Goal: Task Accomplishment & Management: Use online tool/utility

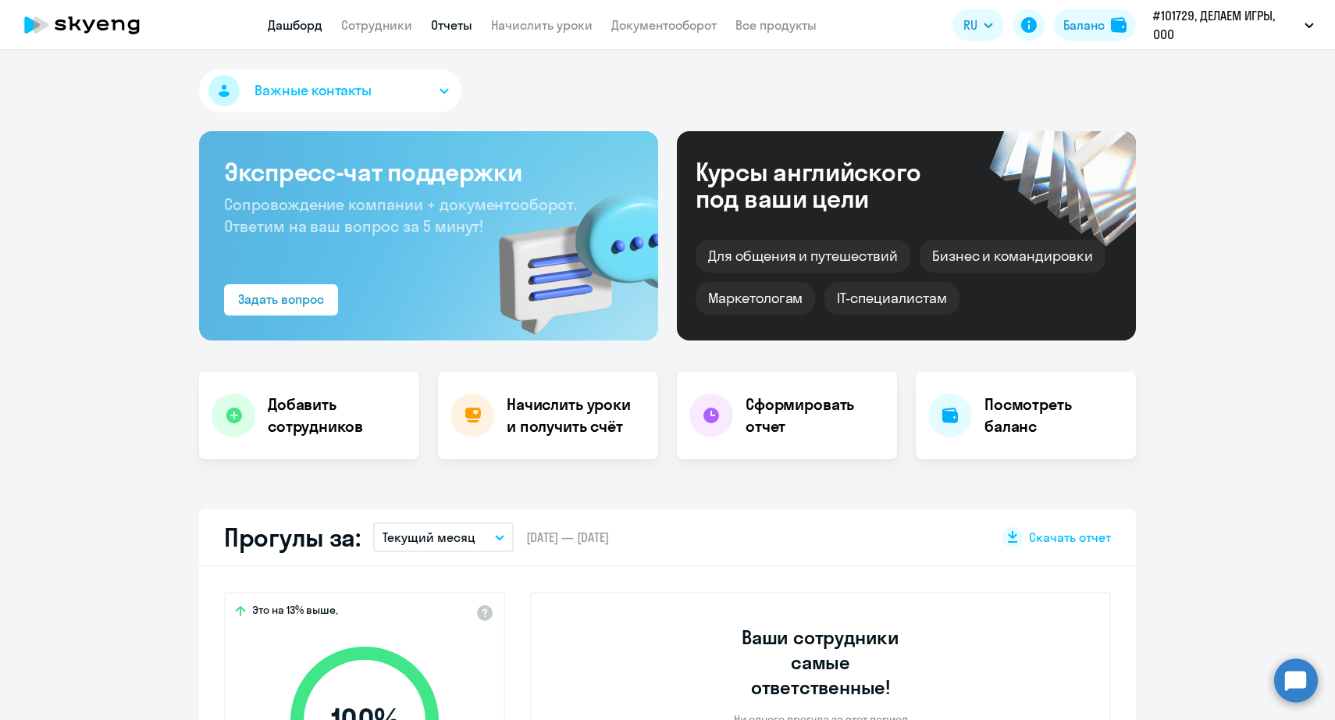
select select "30"
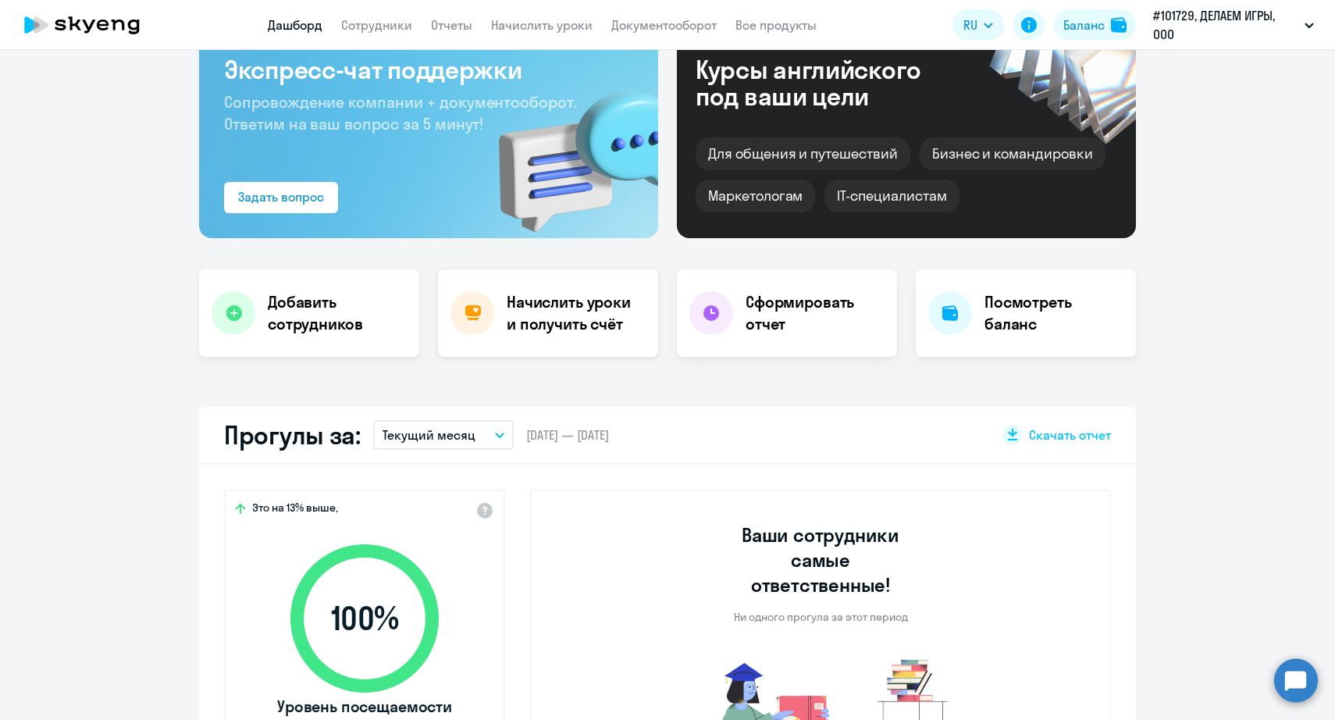
click at [519, 330] on h4 "Начислить уроки и получить счёт" at bounding box center [575, 313] width 136 height 44
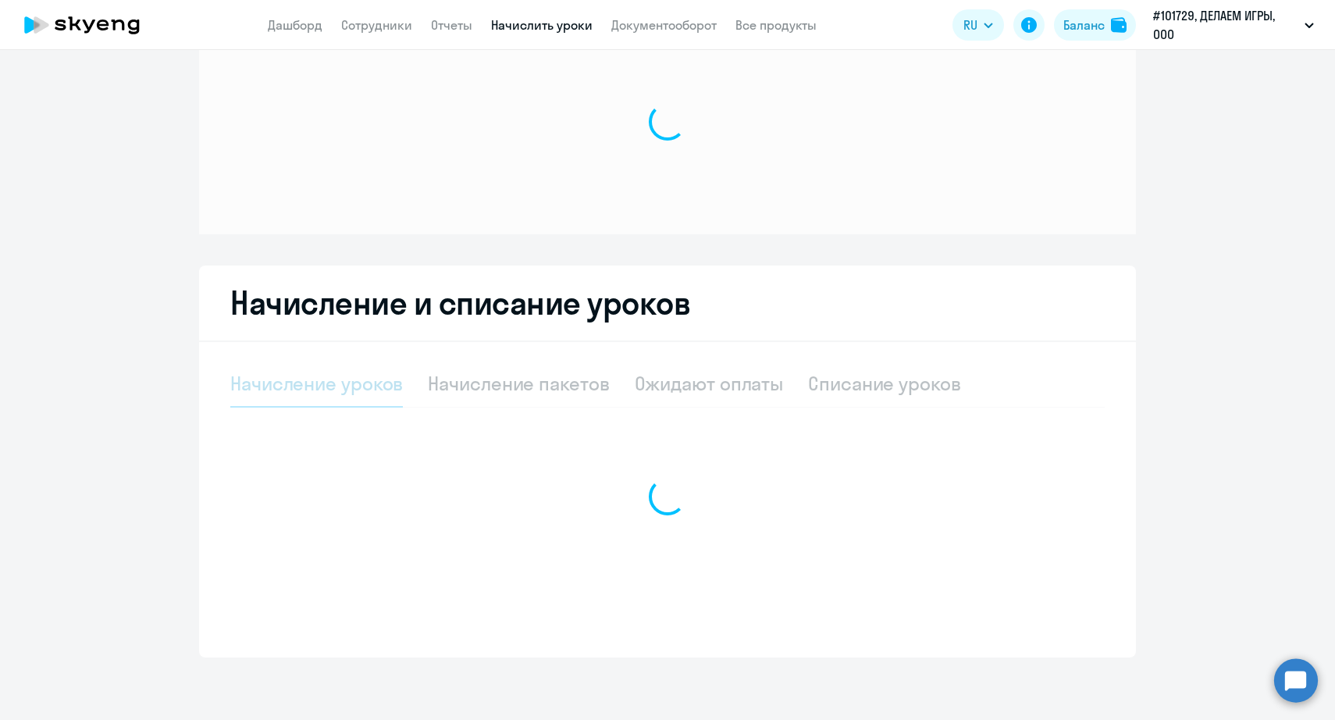
scroll to position [64, 0]
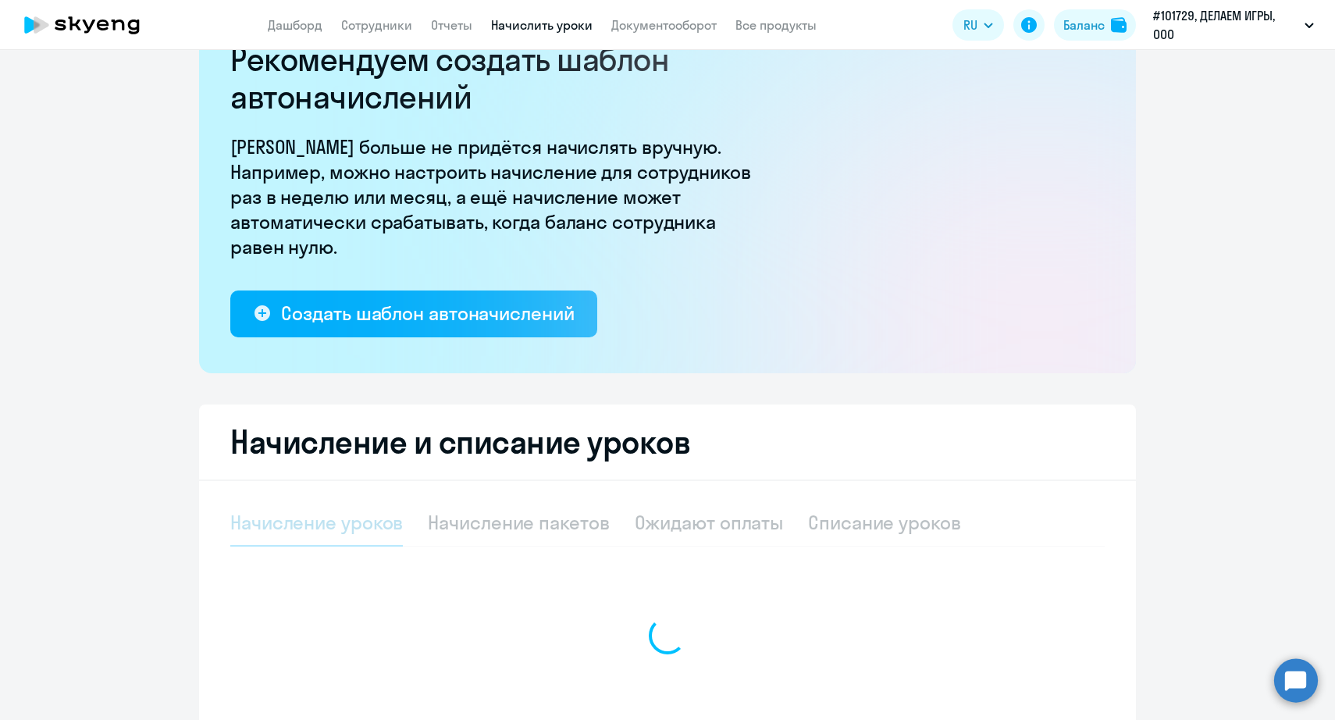
select select "10"
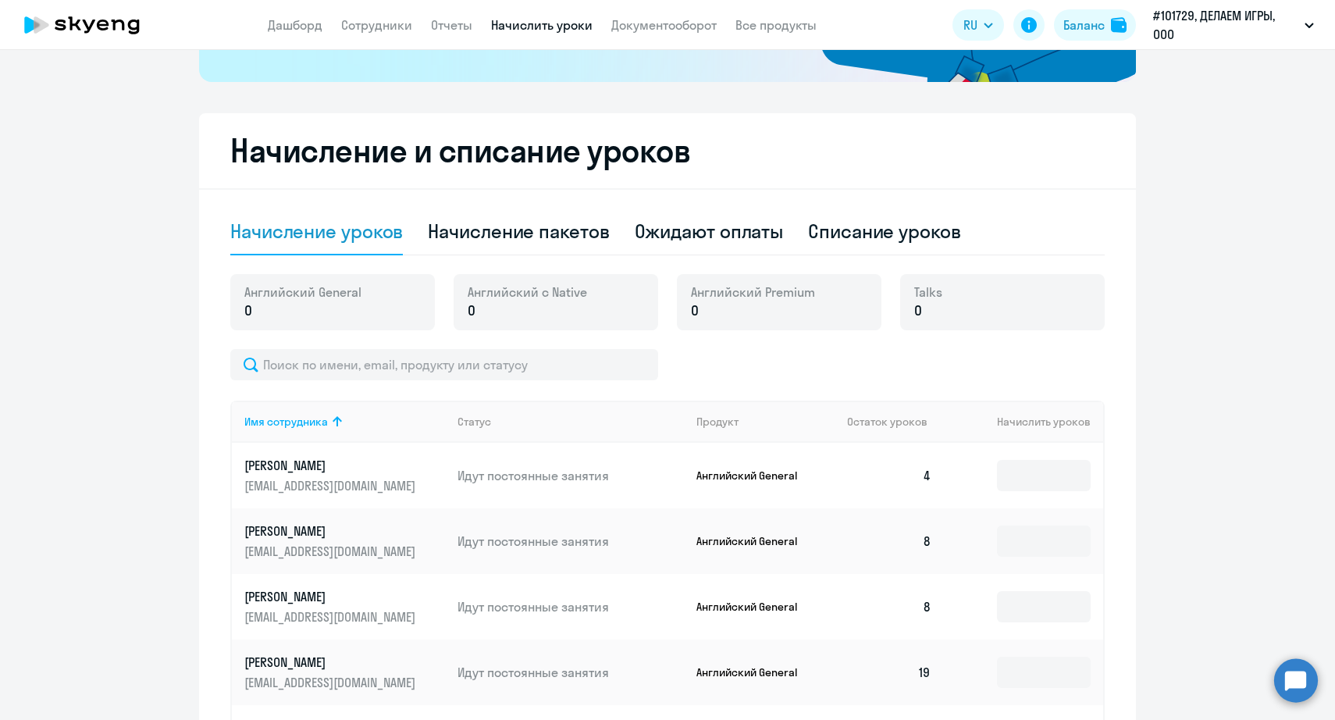
scroll to position [412, 0]
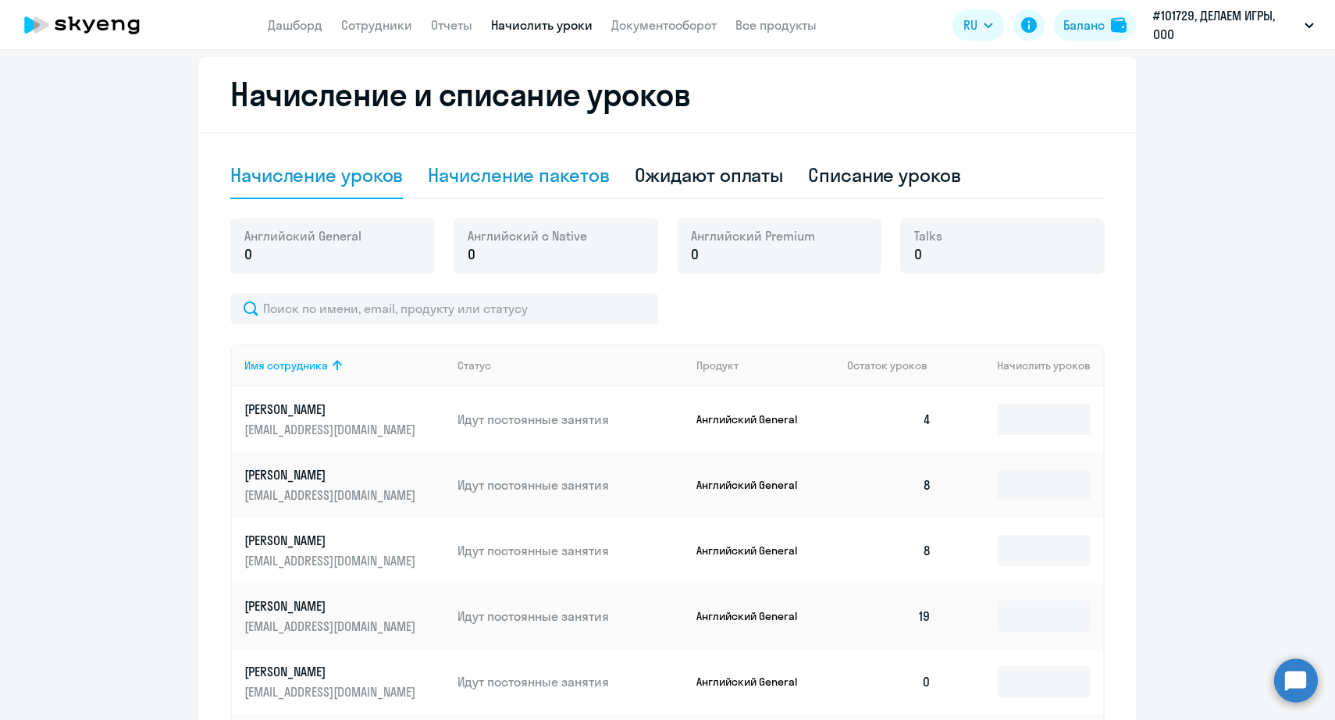
click at [513, 156] on div "Начисление пакетов" at bounding box center [518, 175] width 181 height 47
select select "10"
